Goal: Task Accomplishment & Management: Complete application form

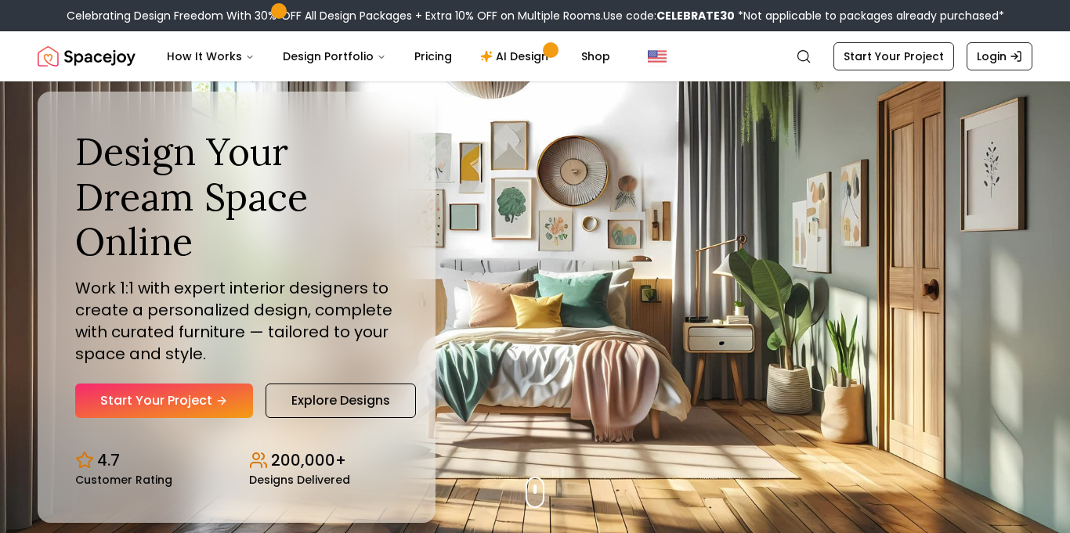
click at [192, 418] on div "Design Your Dream Space Online Work 1:1 with expert interior designers to creat…" at bounding box center [237, 307] width 398 height 431
click at [198, 410] on link "Start Your Project" at bounding box center [164, 401] width 178 height 34
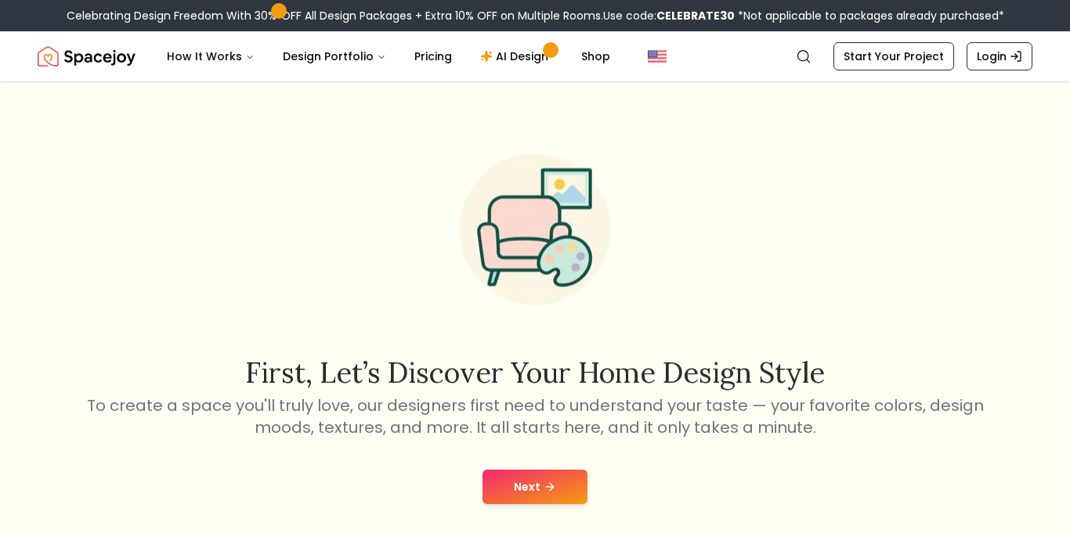
click at [552, 479] on button "Next" at bounding box center [534, 487] width 105 height 34
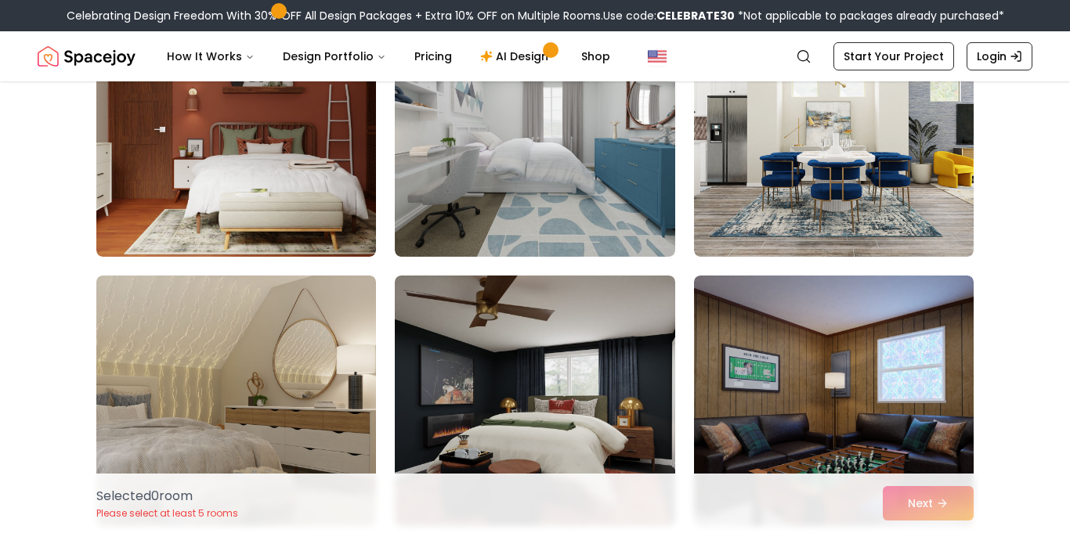
scroll to position [2908, 0]
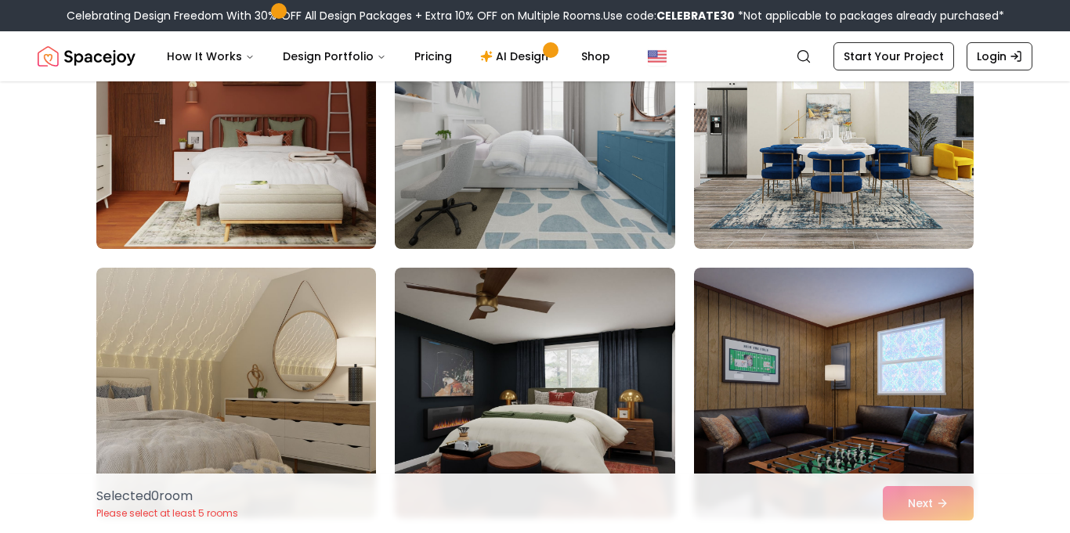
click at [572, 157] on img at bounding box center [535, 123] width 294 height 263
click at [588, 228] on img at bounding box center [535, 123] width 294 height 263
click at [570, 150] on img at bounding box center [535, 123] width 294 height 263
